Goal: Task Accomplishment & Management: Manage account settings

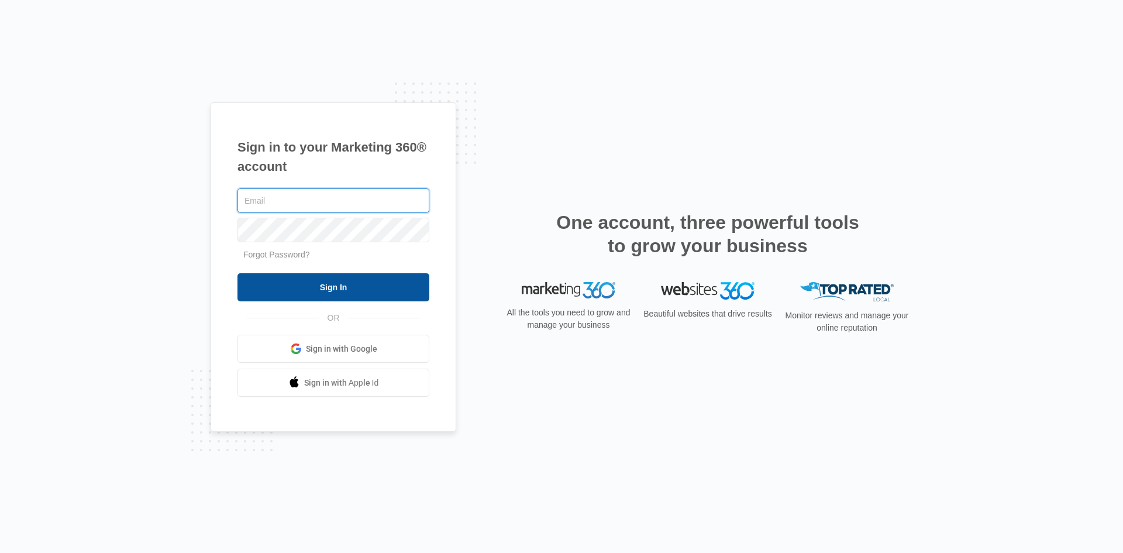
type input "[EMAIL_ADDRESS][DOMAIN_NAME]"
click at [362, 292] on input "Sign In" at bounding box center [334, 287] width 192 height 28
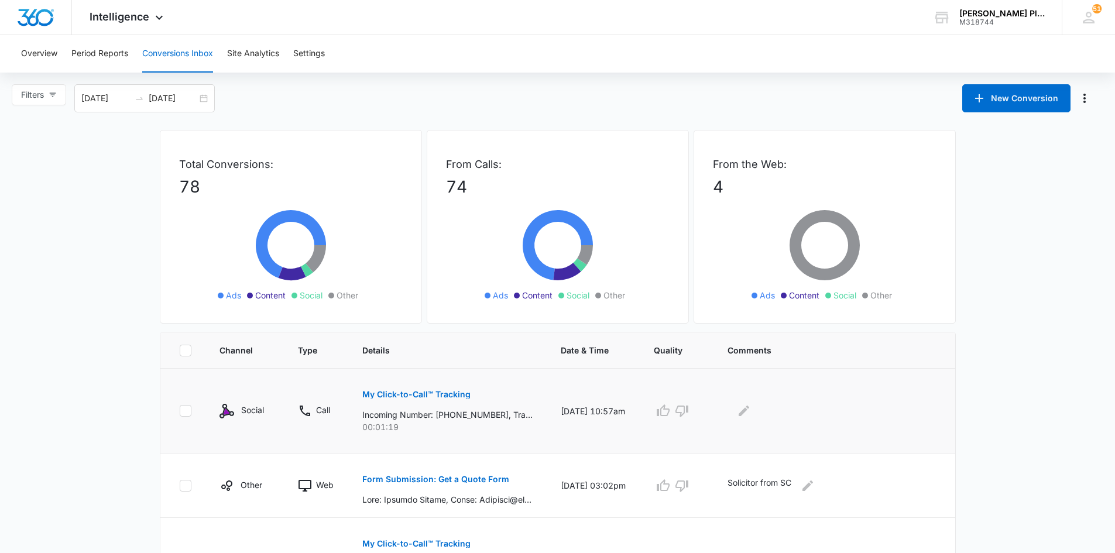
click at [396, 393] on p "My Click-to-Call™ Tracking" at bounding box center [416, 394] width 108 height 8
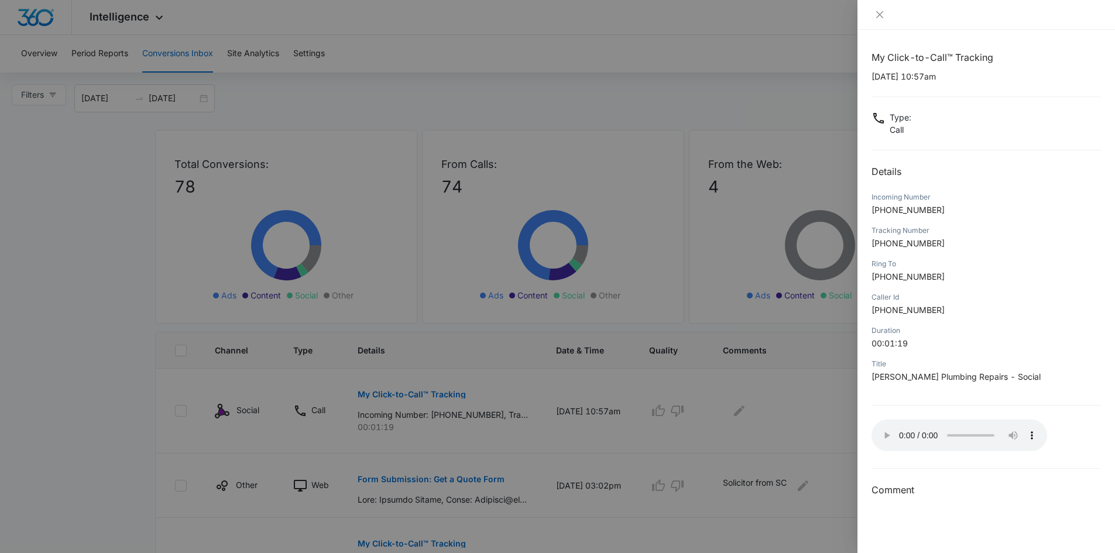
click at [718, 389] on div at bounding box center [557, 276] width 1115 height 553
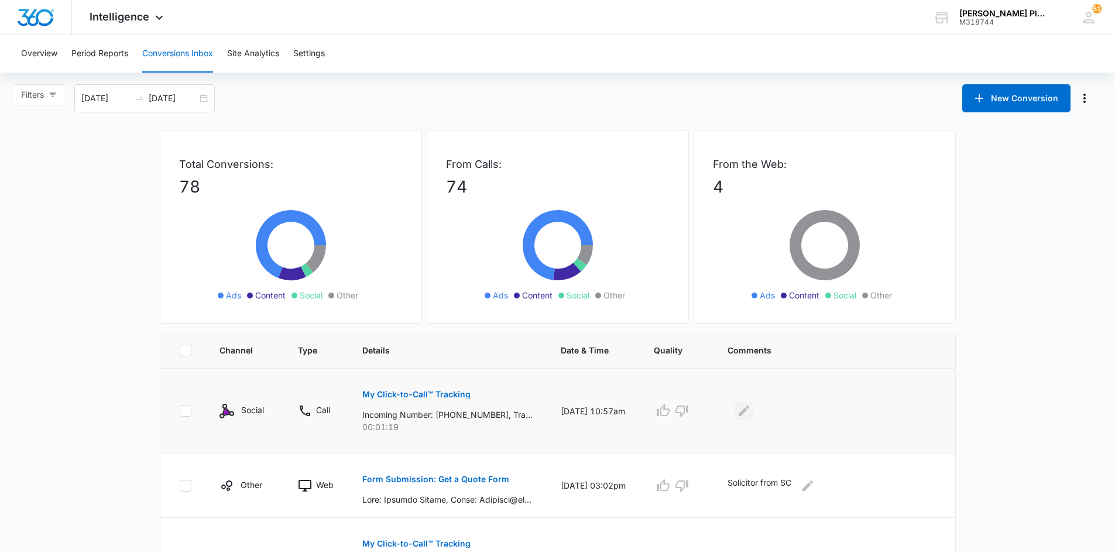
click at [751, 411] on icon "Edit Comments" at bounding box center [744, 411] width 14 height 14
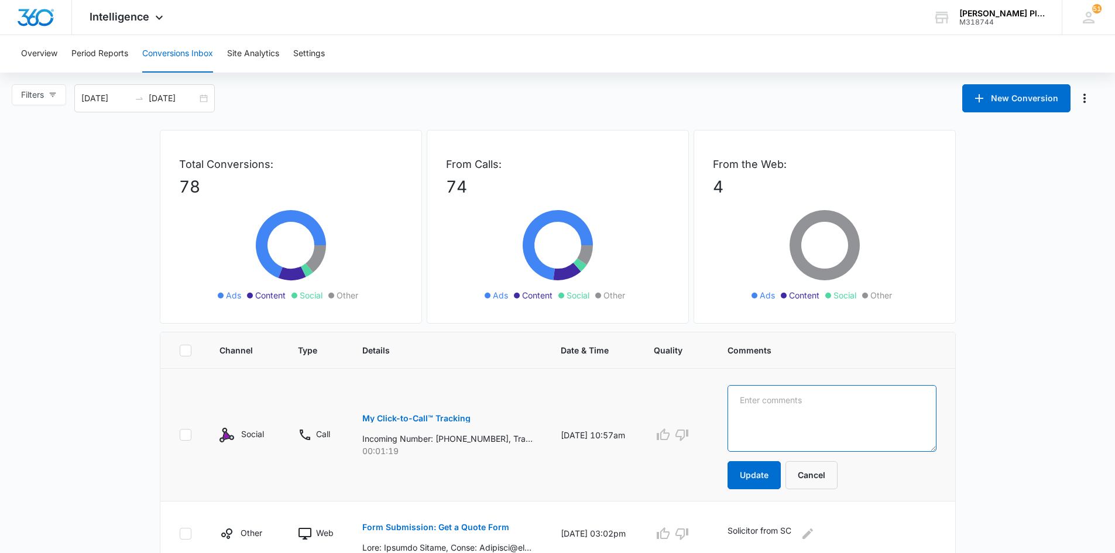
click at [763, 402] on textarea at bounding box center [831, 418] width 209 height 67
drag, startPoint x: 758, startPoint y: 413, endPoint x: 782, endPoint y: 424, distance: 25.7
click at [758, 413] on textarea "Exisying customer- old castle- set upestimate" at bounding box center [831, 418] width 209 height 67
drag, startPoint x: 859, startPoint y: 397, endPoint x: 889, endPoint y: 412, distance: 33.2
click at [859, 397] on textarea "Existing customer- old castle- set up estimate" at bounding box center [831, 418] width 209 height 67
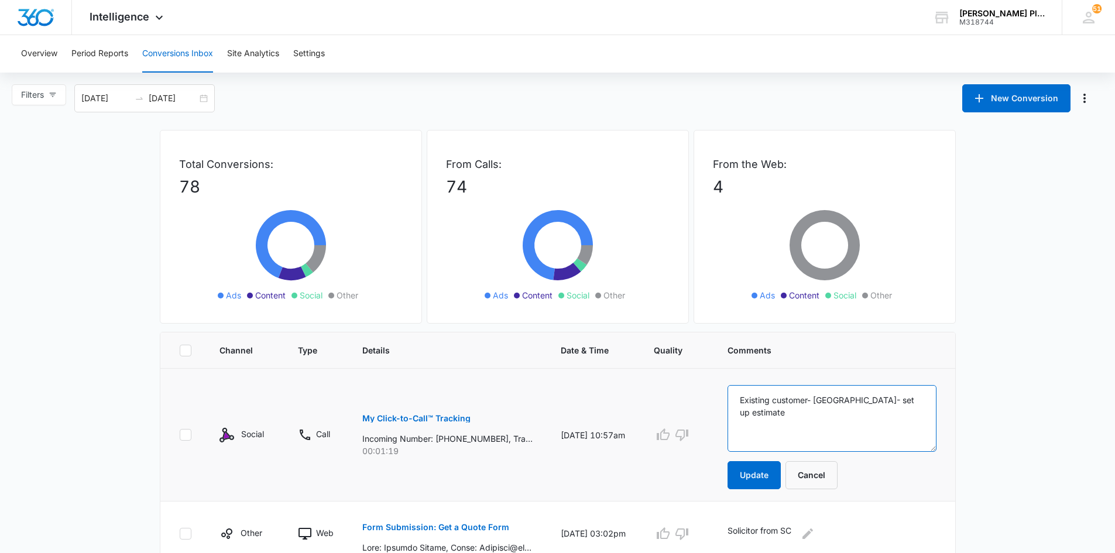
click at [811, 415] on textarea "Existing customer- [GEOGRAPHIC_DATA]- set up estimate" at bounding box center [831, 418] width 209 height 67
type textarea "Existing customer- [GEOGRAPHIC_DATA]- set up estimate."
click at [772, 474] on button "Update" at bounding box center [753, 475] width 53 height 28
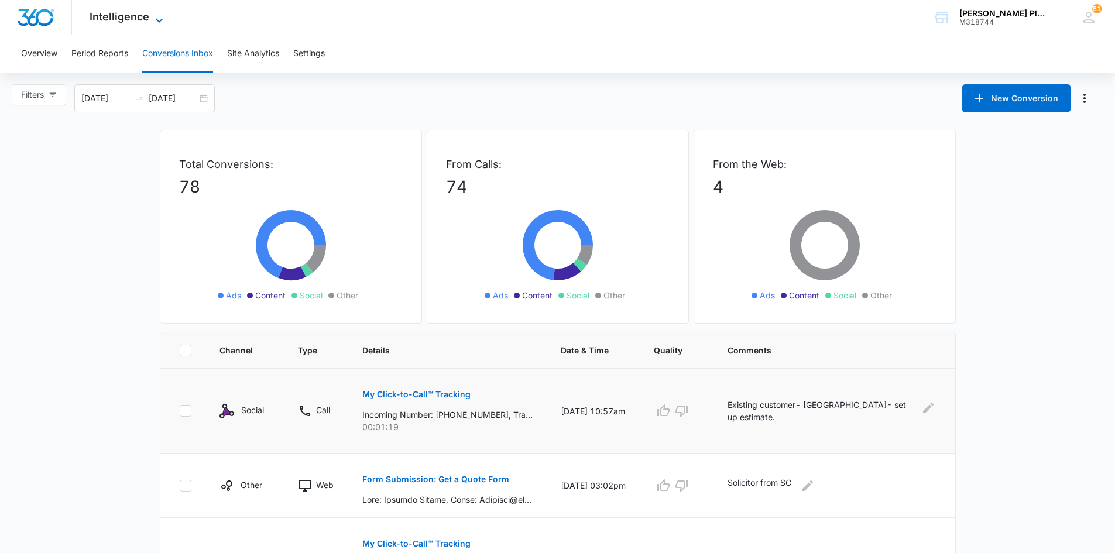
click at [121, 14] on span "Intelligence" at bounding box center [120, 17] width 60 height 12
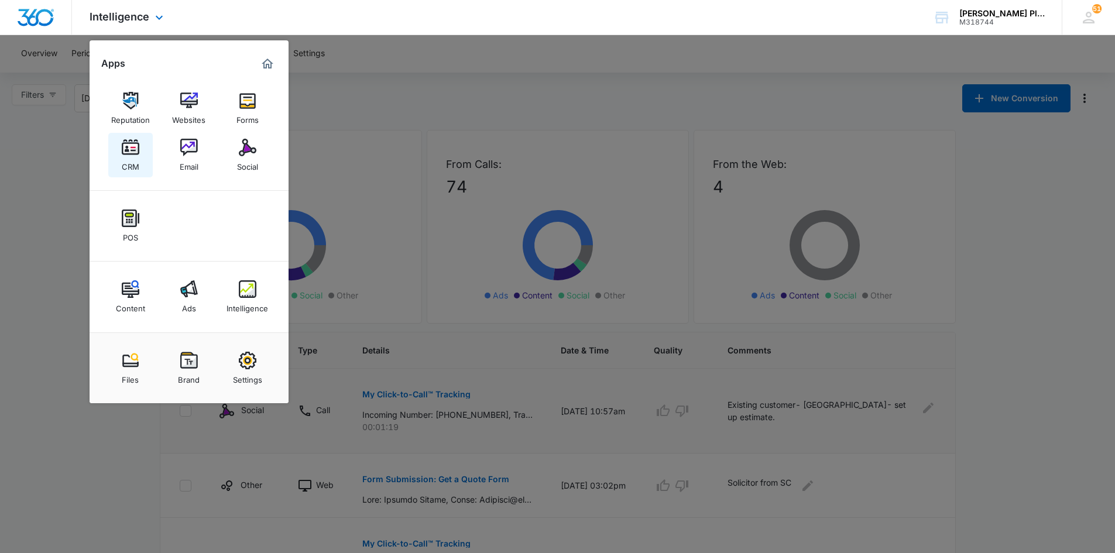
click at [130, 151] on img at bounding box center [131, 148] width 18 height 18
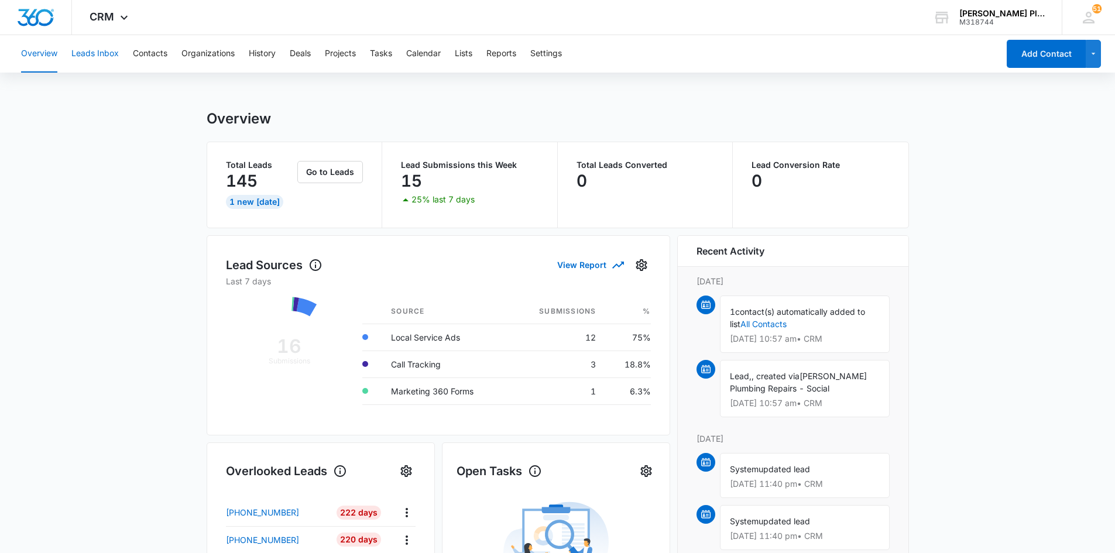
click at [98, 55] on button "Leads Inbox" at bounding box center [94, 53] width 47 height 37
